Goal: Obtain resource: Download file/media

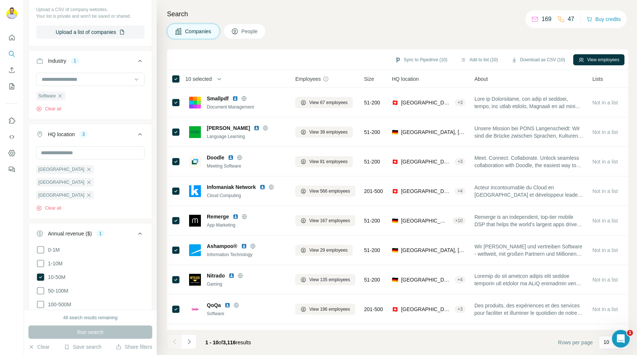
scroll to position [114, 0]
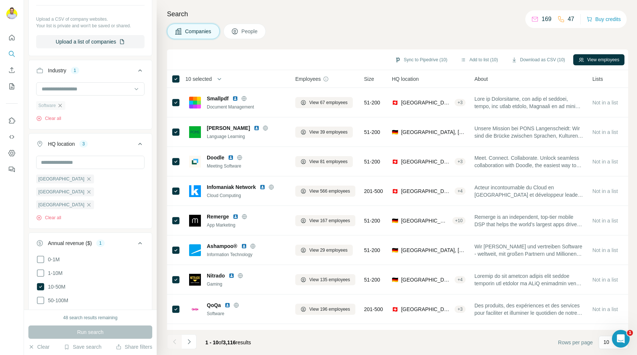
click at [61, 108] on icon "button" at bounding box center [60, 106] width 6 height 6
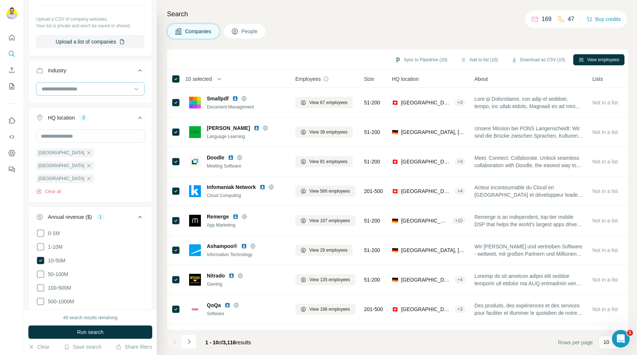
click at [63, 91] on input at bounding box center [86, 89] width 91 height 8
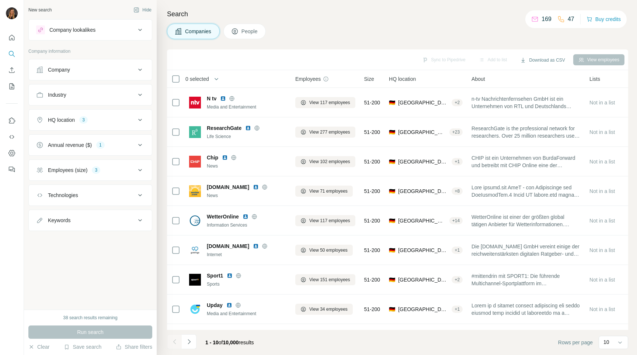
click at [96, 96] on div "Industry" at bounding box center [86, 94] width 100 height 7
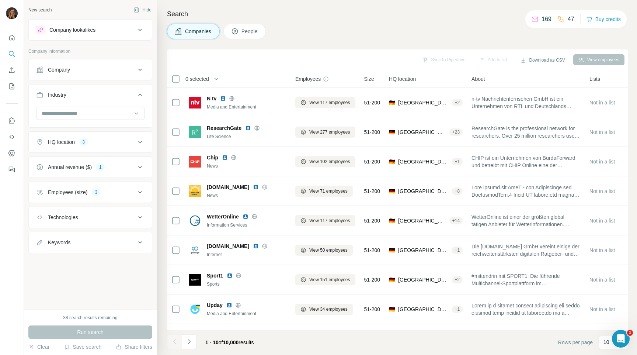
click at [105, 138] on button "HQ location 3" at bounding box center [90, 142] width 123 height 18
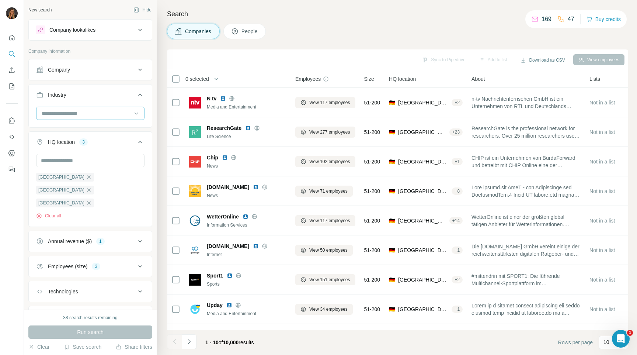
click at [82, 112] on input at bounding box center [86, 113] width 91 height 8
type input "*"
type input "***"
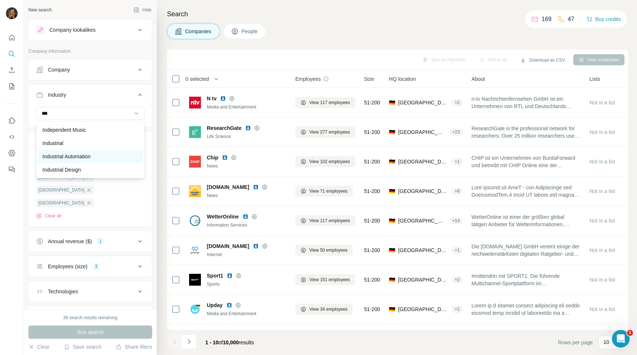
click at [97, 159] on div "Industrial Automation" at bounding box center [90, 156] width 96 height 7
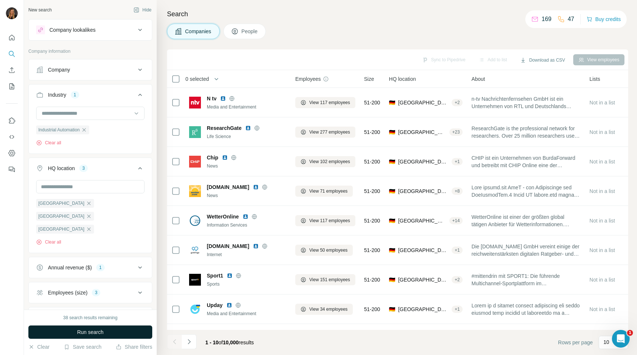
click at [113, 335] on button "Run search" at bounding box center [90, 331] width 124 height 13
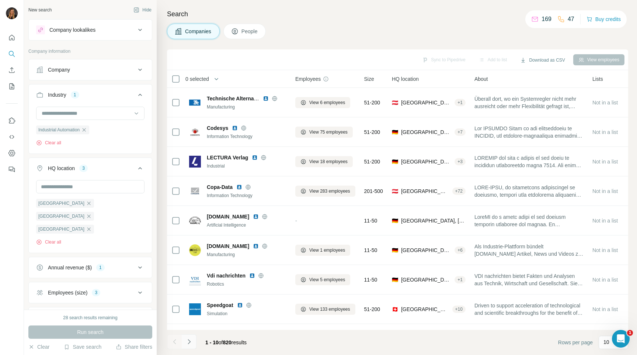
click at [188, 344] on icon "Navigate to next page" at bounding box center [189, 341] width 7 height 7
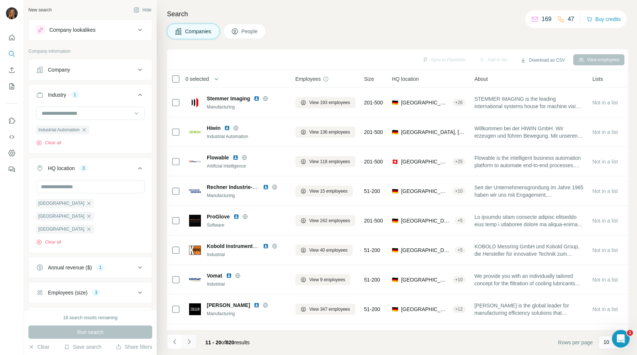
click at [190, 344] on icon "Navigate to next page" at bounding box center [189, 341] width 7 height 7
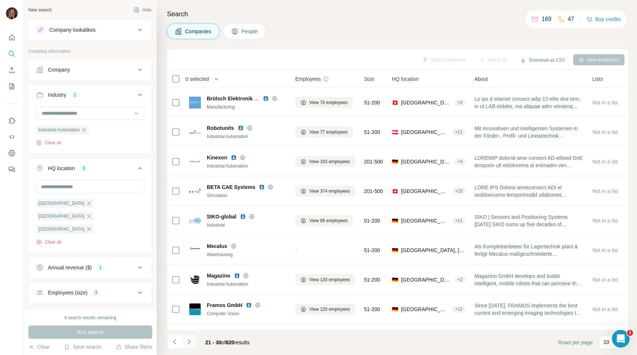
click at [190, 344] on icon "Navigate to next page" at bounding box center [189, 341] width 7 height 7
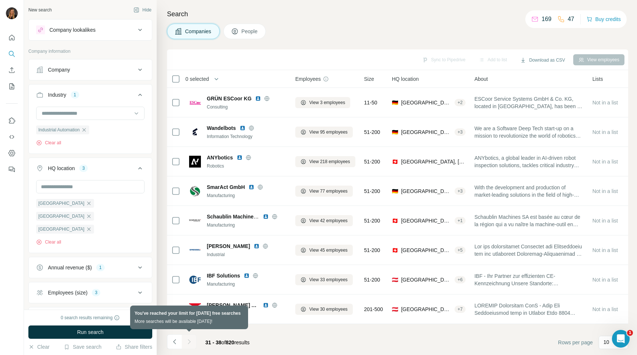
click at [190, 344] on div at bounding box center [189, 341] width 15 height 15
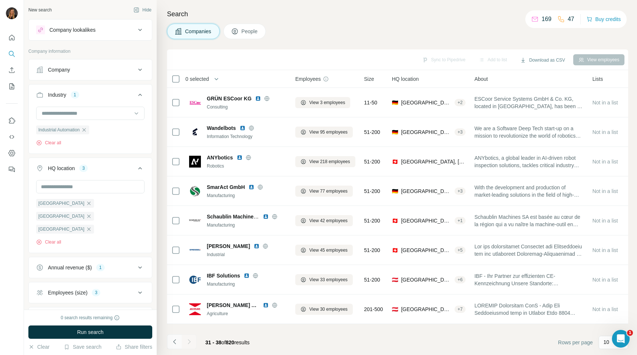
click at [179, 345] on button "Navigate to previous page" at bounding box center [174, 341] width 15 height 15
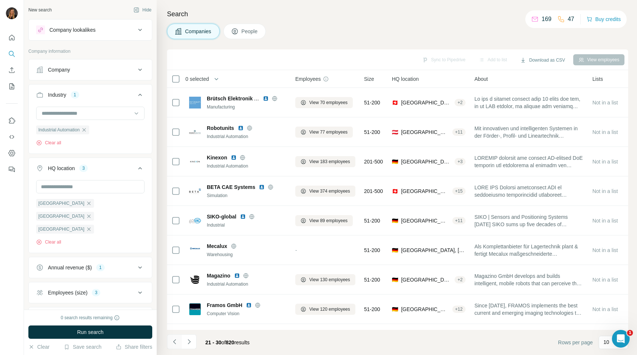
click at [179, 345] on button "Navigate to previous page" at bounding box center [174, 341] width 15 height 15
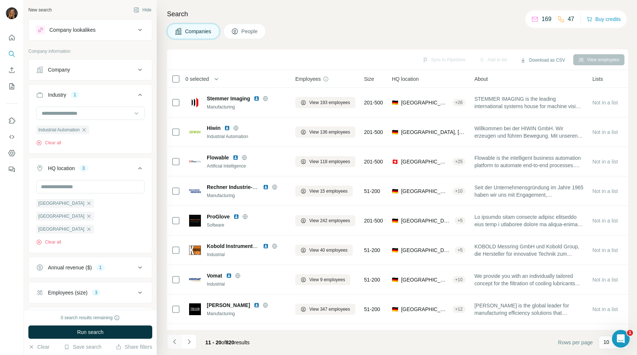
click at [179, 345] on button "Navigate to previous page" at bounding box center [174, 341] width 15 height 15
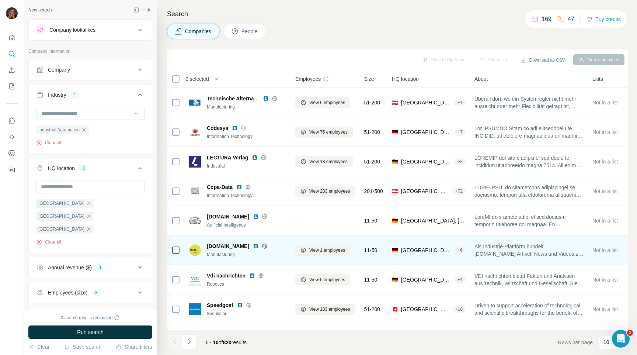
scroll to position [6, 0]
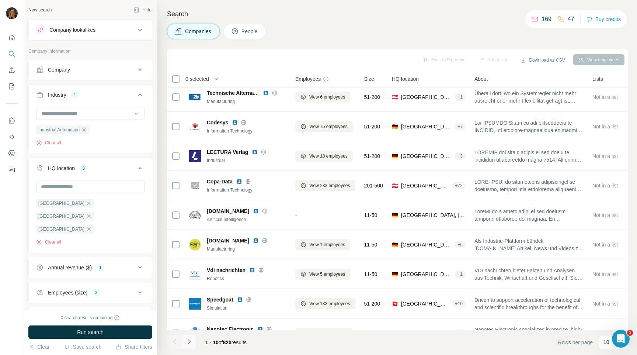
click at [191, 339] on icon "Navigate to next page" at bounding box center [189, 341] width 7 height 7
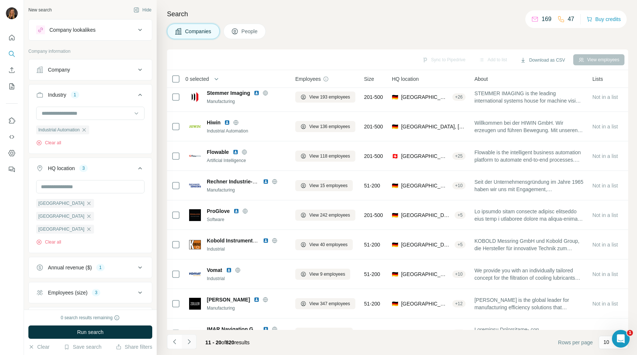
click at [191, 339] on icon "Navigate to next page" at bounding box center [189, 341] width 7 height 7
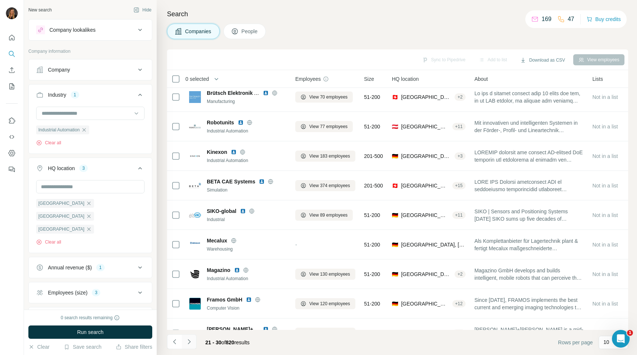
click at [191, 340] on icon "Navigate to next page" at bounding box center [189, 341] width 7 height 7
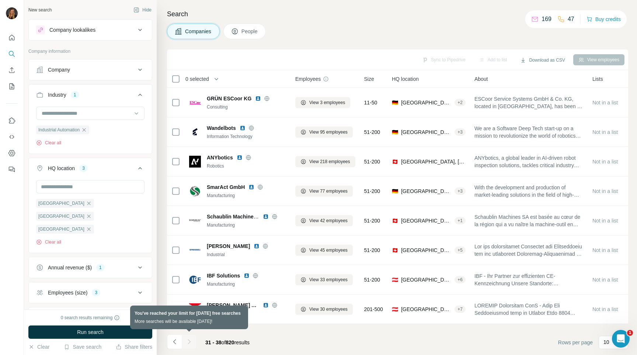
scroll to position [0, 0]
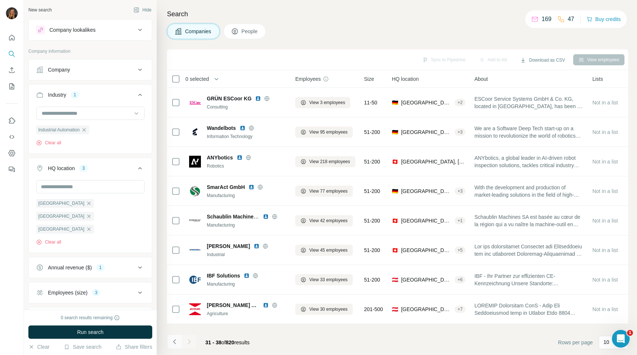
click at [175, 340] on icon "Navigate to previous page" at bounding box center [174, 341] width 7 height 7
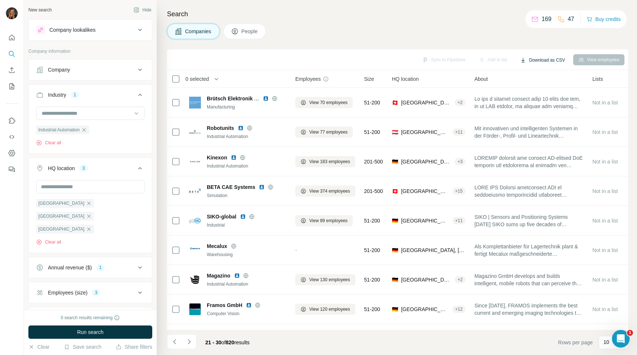
click at [539, 57] on button "Download as CSV" at bounding box center [542, 60] width 55 height 11
click at [484, 43] on div "Search Companies People Sync to Pipedrive Add to list Download as CSV View empl…" at bounding box center [397, 177] width 481 height 355
click at [192, 346] on button "Navigate to next page" at bounding box center [189, 341] width 15 height 15
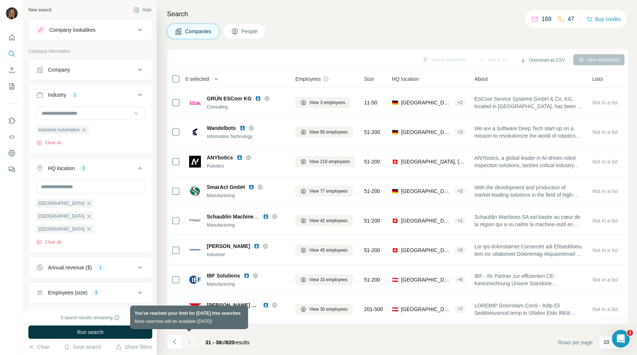
click at [192, 346] on div at bounding box center [189, 341] width 15 height 15
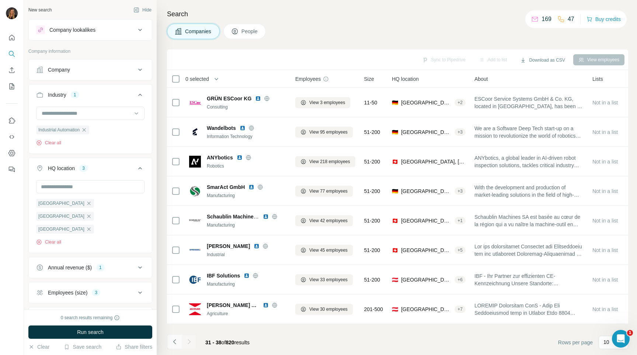
click at [177, 345] on icon "Navigate to previous page" at bounding box center [174, 341] width 7 height 7
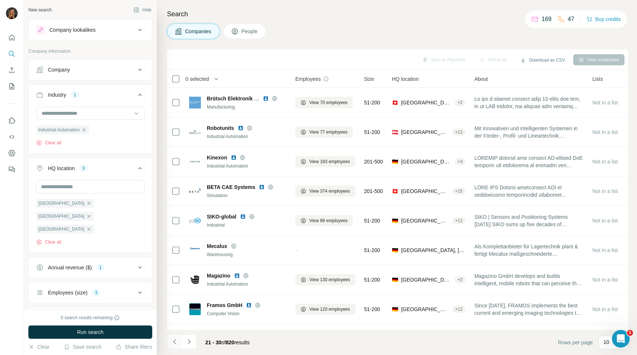
click at [177, 345] on icon "Navigate to previous page" at bounding box center [174, 341] width 7 height 7
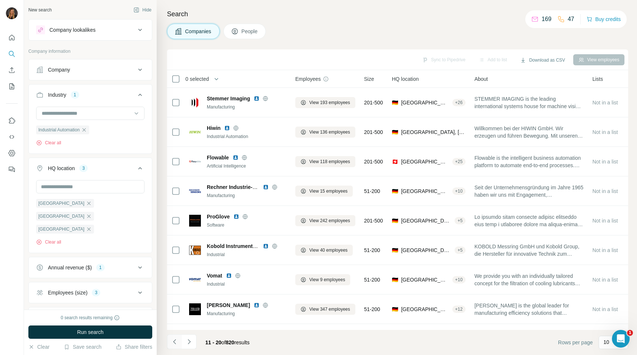
click at [177, 345] on icon "Navigate to previous page" at bounding box center [174, 341] width 7 height 7
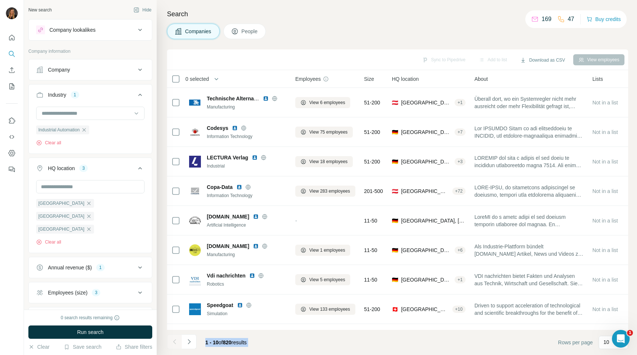
click at [177, 345] on div at bounding box center [174, 341] width 15 height 15
click at [280, 339] on footer "1 - 10 of 820 results Rows per page 10" at bounding box center [397, 342] width 461 height 25
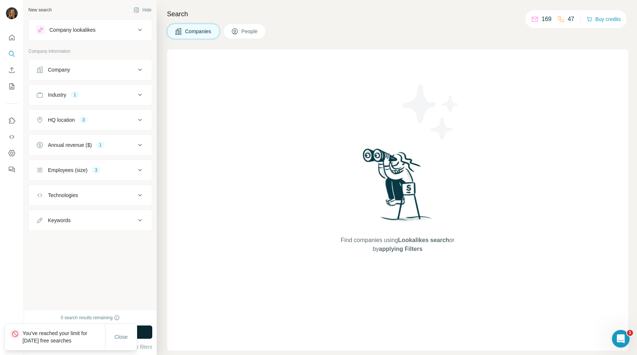
click at [144, 333] on button "Run search" at bounding box center [90, 331] width 124 height 13
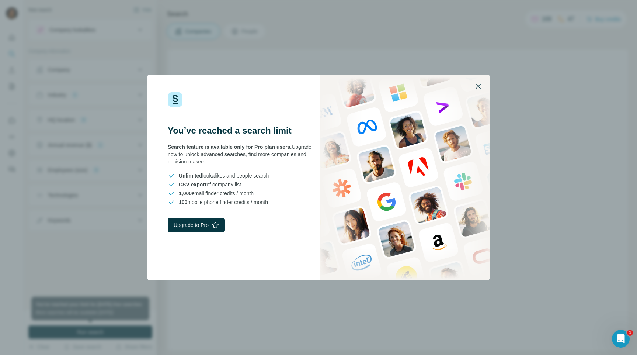
click at [478, 86] on icon "button" at bounding box center [478, 86] width 9 height 9
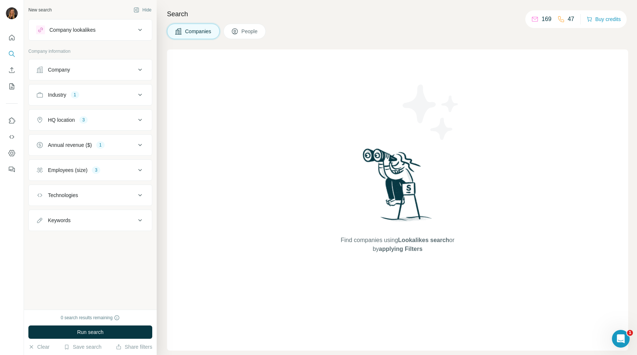
click at [139, 88] on button "Industry 1" at bounding box center [90, 95] width 123 height 18
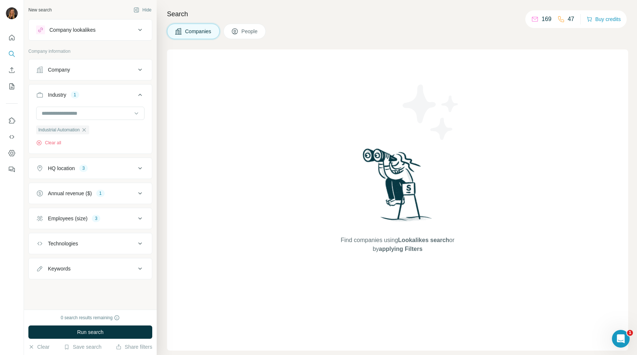
click at [139, 88] on button "Industry 1" at bounding box center [90, 96] width 123 height 21
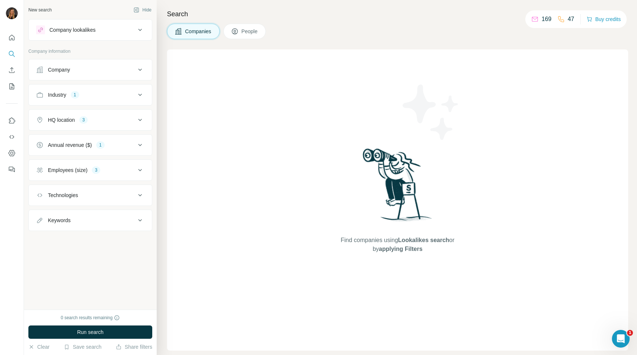
click at [125, 95] on div "Industry 1" at bounding box center [86, 94] width 100 height 7
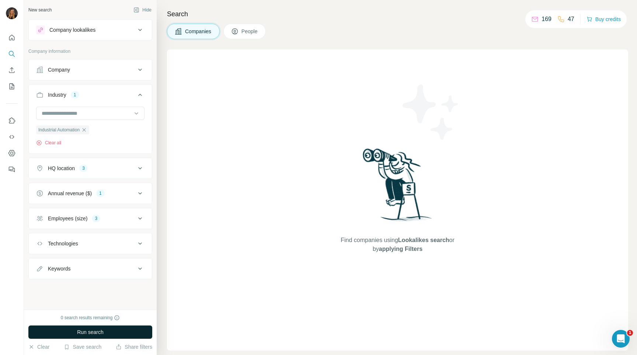
click at [115, 337] on button "Run search" at bounding box center [90, 331] width 124 height 13
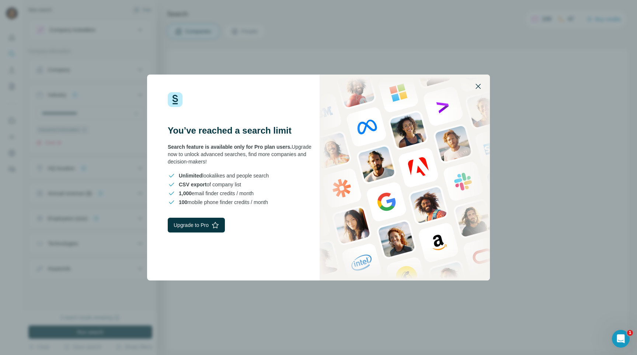
click at [480, 87] on icon "button" at bounding box center [478, 86] width 9 height 9
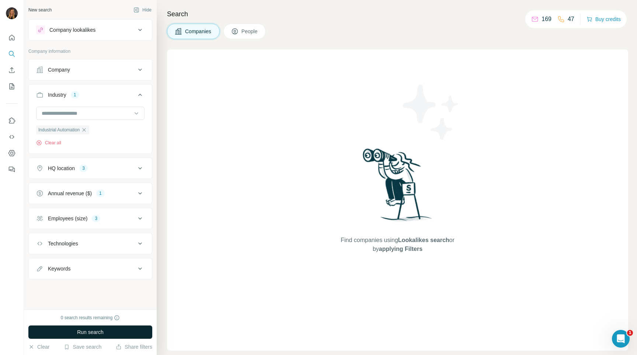
click at [94, 333] on span "Run search" at bounding box center [90, 331] width 27 height 7
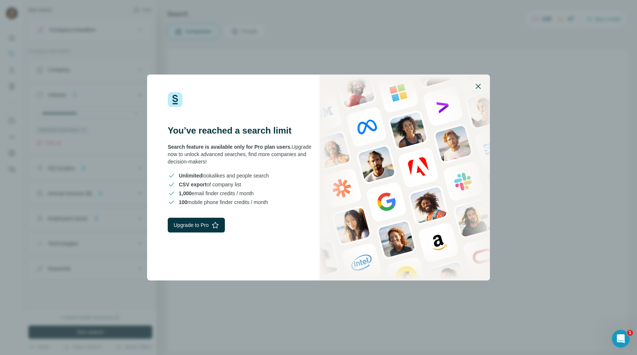
click at [479, 85] on icon "button" at bounding box center [478, 86] width 5 height 5
